Goal: Transaction & Acquisition: Purchase product/service

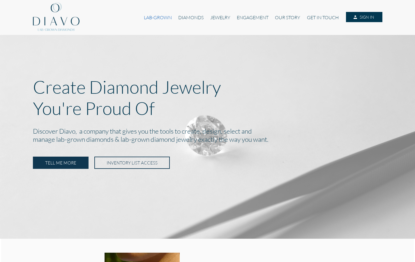
click at [164, 20] on link "LAB-GROWN" at bounding box center [158, 17] width 34 height 11
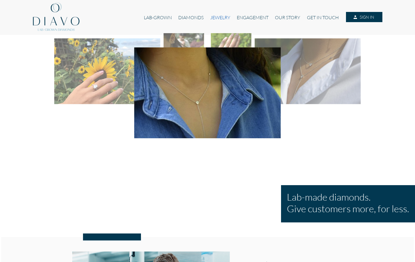
click at [219, 19] on link "JEWELRY" at bounding box center [220, 17] width 26 height 11
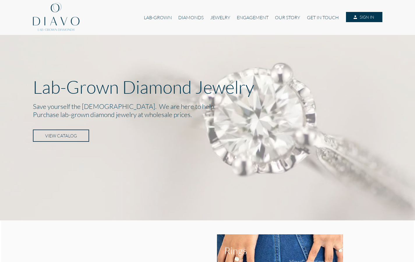
click at [84, 139] on link "VIEW CATALOG" at bounding box center [61, 136] width 56 height 12
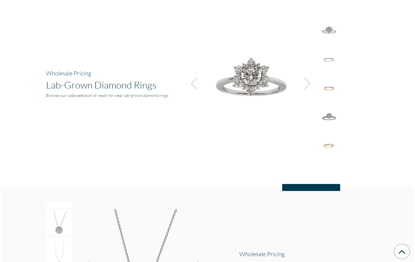
scroll to position [405, 0]
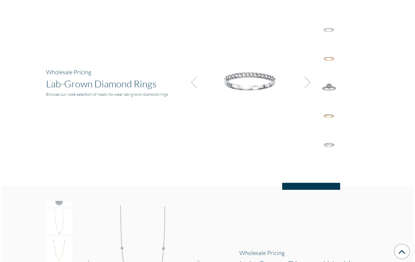
click at [248, 85] on img at bounding box center [249, 80] width 131 height 131
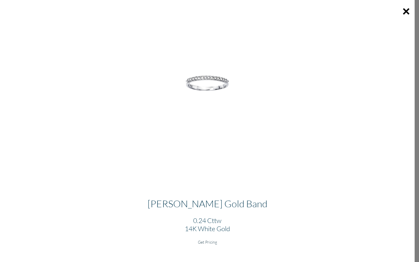
click at [210, 243] on h6 "Get Pricing" at bounding box center [208, 242] width 406 height 5
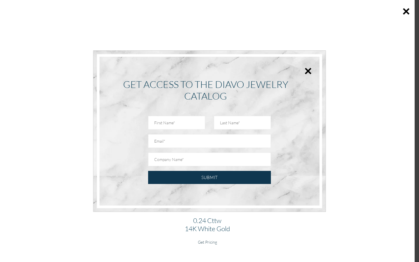
click at [312, 71] on div "× GET ACCESS TO THE DIAVO JEWELRY CATALOG SUBMIT" at bounding box center [209, 131] width 214 height 143
click at [310, 71] on button "×" at bounding box center [309, 70] width 8 height 13
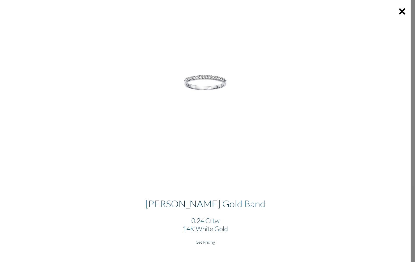
click at [207, 240] on h6 "Get Pricing" at bounding box center [205, 242] width 401 height 5
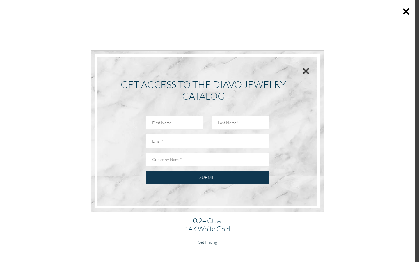
click at [304, 74] on button "×" at bounding box center [306, 70] width 8 height 13
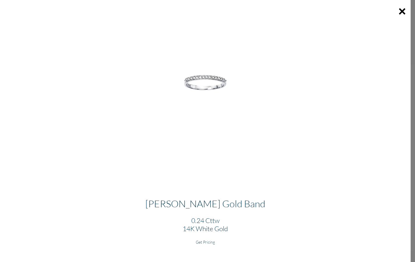
scroll to position [740, 0]
